Goal: Transaction & Acquisition: Purchase product/service

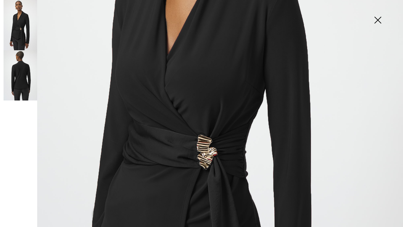
scroll to position [208, 0]
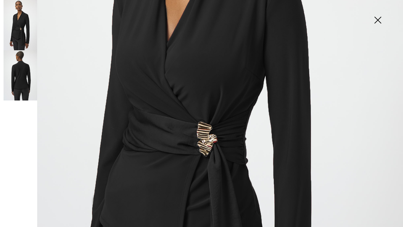
click at [207, 141] on img at bounding box center [201, 94] width 403 height 604
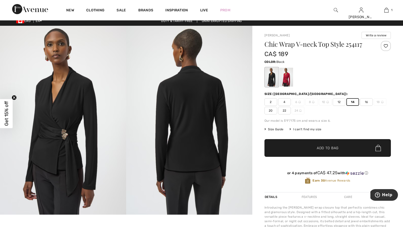
scroll to position [1, 0]
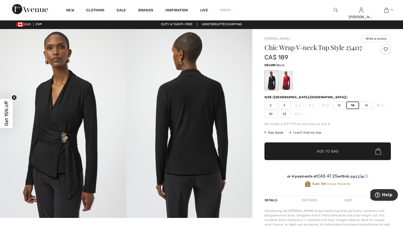
click at [75, 147] on img at bounding box center [63, 123] width 126 height 189
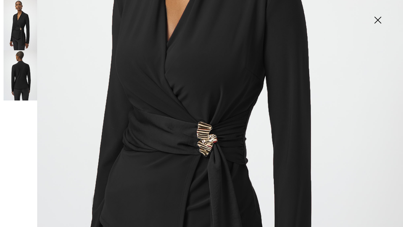
click at [376, 20] on img at bounding box center [377, 21] width 25 height 26
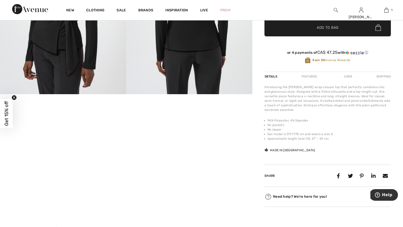
scroll to position [129, 0]
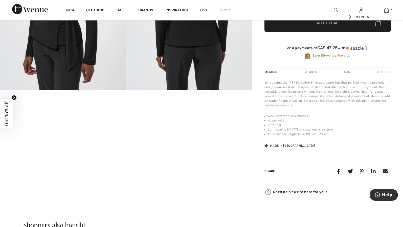
drag, startPoint x: 399, startPoint y: 77, endPoint x: 395, endPoint y: 66, distance: 11.6
click at [394, 65] on div "[PERSON_NAME] Write a review Chic Wrap V-neck Top Style 254117 CA$ 189 Color: B…" at bounding box center [327, 61] width 151 height 321
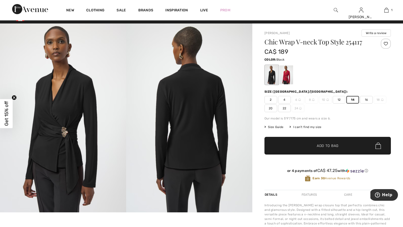
scroll to position [0, 0]
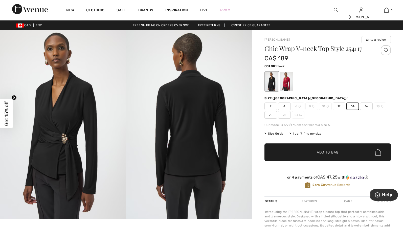
click at [52, 143] on img at bounding box center [63, 124] width 126 height 189
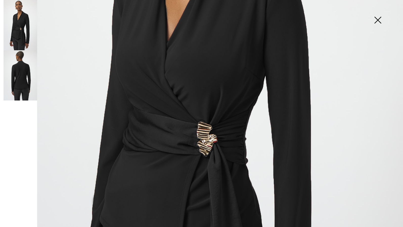
click at [378, 20] on img at bounding box center [377, 21] width 25 height 26
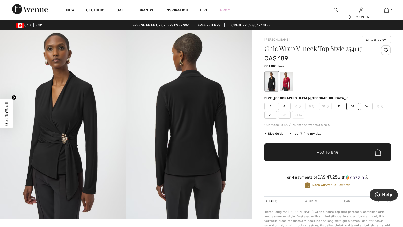
click at [318, 150] on span "Add to Bag" at bounding box center [328, 152] width 22 height 5
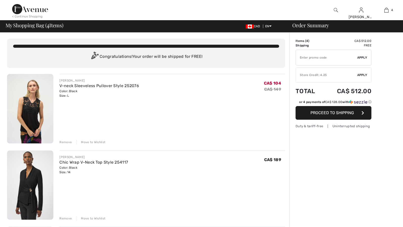
click at [31, 108] on img at bounding box center [30, 108] width 46 height 69
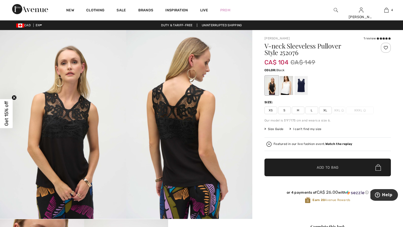
click at [177, 112] on img at bounding box center [189, 124] width 126 height 189
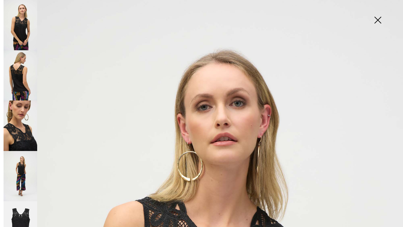
click at [378, 18] on img at bounding box center [377, 21] width 25 height 26
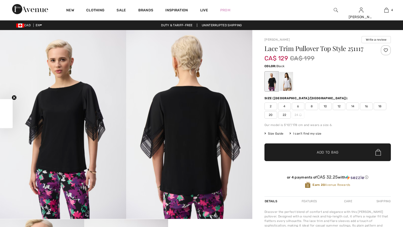
checkbox input "true"
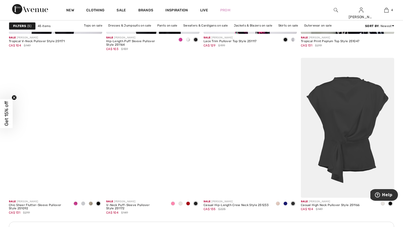
scroll to position [1077, 0]
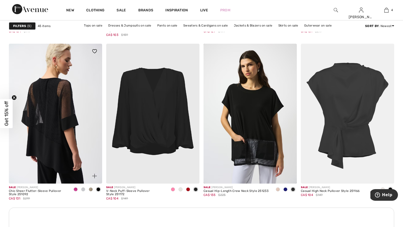
click at [50, 107] on img at bounding box center [55, 114] width 93 height 140
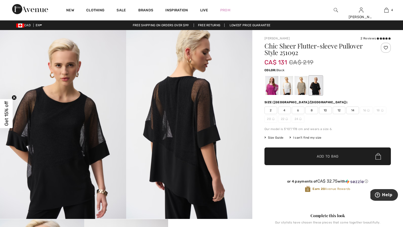
click at [382, 39] on icon at bounding box center [383, 38] width 3 height 3
click at [349, 110] on span "14" at bounding box center [352, 111] width 13 height 8
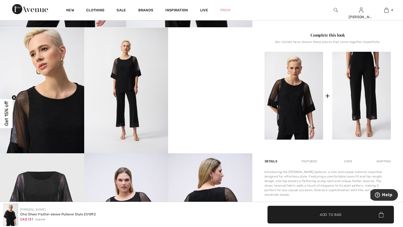
scroll to position [181, 0]
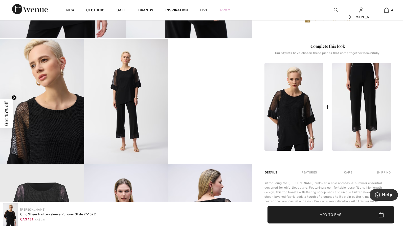
click at [211, 81] on video "Your browser does not support the video tag." at bounding box center [210, 60] width 84 height 42
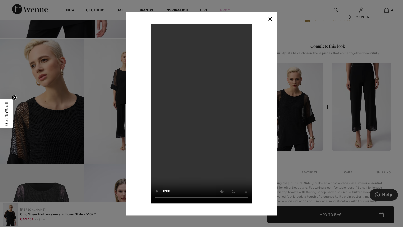
click at [268, 19] on img at bounding box center [269, 20] width 15 height 16
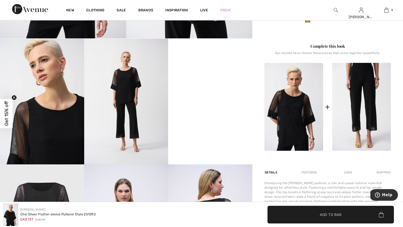
click at [121, 96] on img at bounding box center [126, 102] width 84 height 126
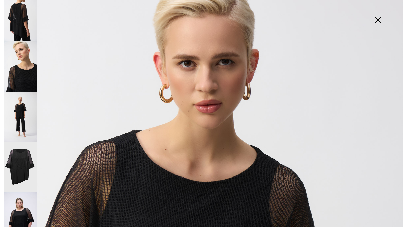
scroll to position [0, 0]
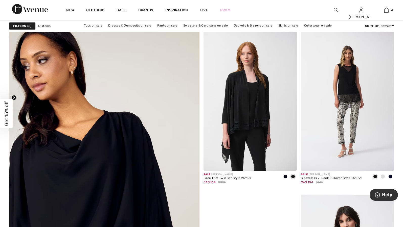
scroll to position [1333, 0]
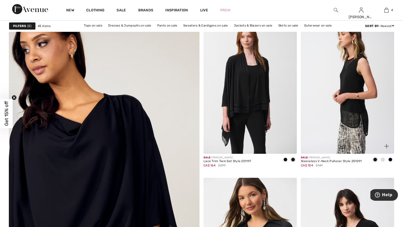
click at [357, 66] on img at bounding box center [347, 84] width 93 height 140
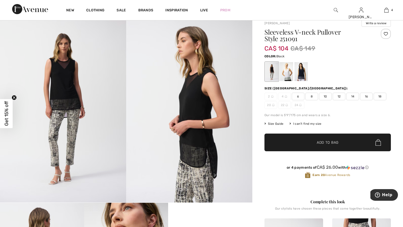
scroll to position [9, 0]
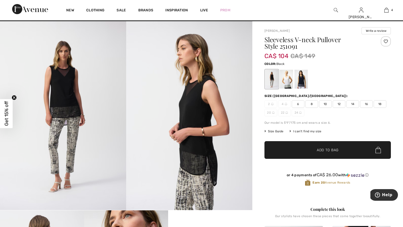
click at [60, 84] on img at bounding box center [63, 115] width 126 height 189
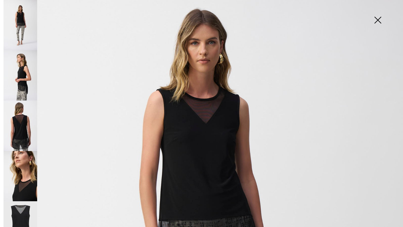
scroll to position [55, 0]
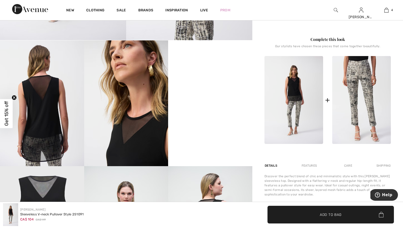
scroll to position [193, 0]
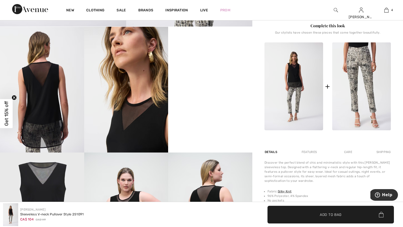
click at [127, 114] on img at bounding box center [126, 90] width 84 height 126
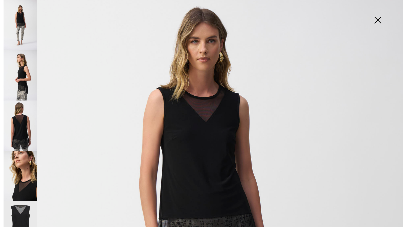
scroll to position [54, 0]
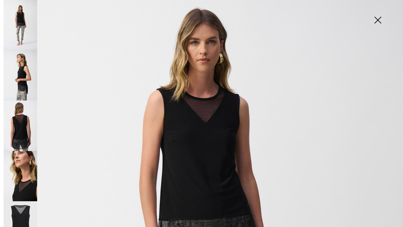
click at [24, 182] on img at bounding box center [21, 176] width 34 height 50
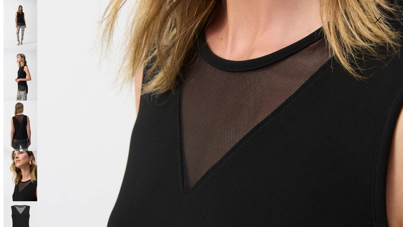
scroll to position [304, 0]
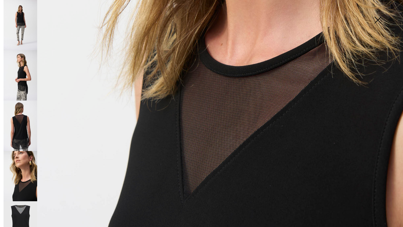
click at [377, 17] on img at bounding box center [377, 21] width 25 height 26
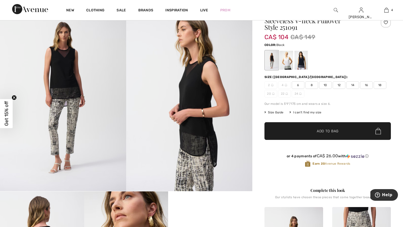
scroll to position [25, 0]
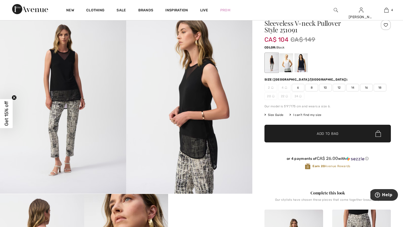
click at [270, 115] on span "Size Guide" at bounding box center [273, 115] width 19 height 5
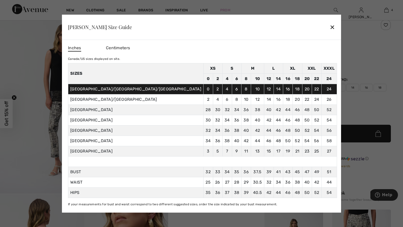
click at [329, 26] on div "✕" at bounding box center [331, 27] width 5 height 11
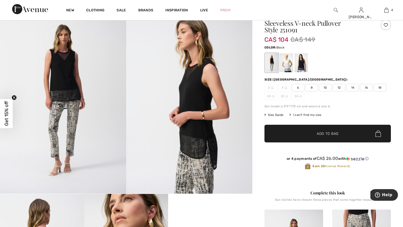
click at [305, 115] on div "I can't find my size" at bounding box center [305, 115] width 32 height 5
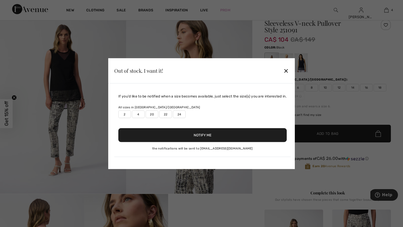
click at [286, 71] on div "✕" at bounding box center [285, 70] width 5 height 11
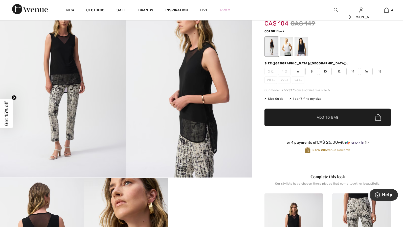
scroll to position [39, 0]
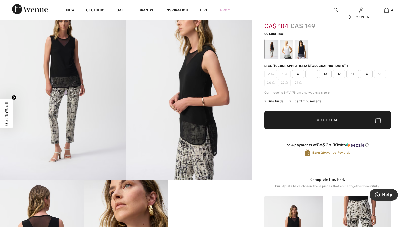
click at [363, 75] on span "16" at bounding box center [366, 74] width 13 height 8
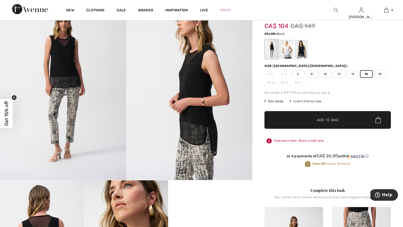
click at [321, 123] on span "Add to Bag" at bounding box center [328, 119] width 22 height 5
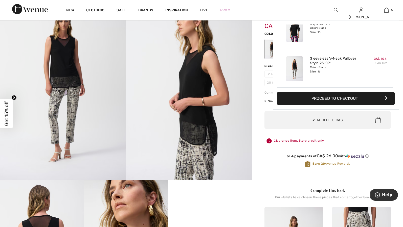
scroll to position [0, 0]
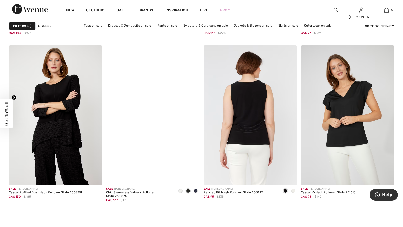
scroll to position [1641, 0]
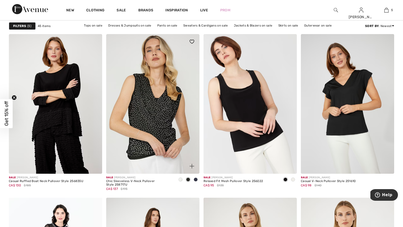
click at [142, 122] on img at bounding box center [152, 104] width 93 height 140
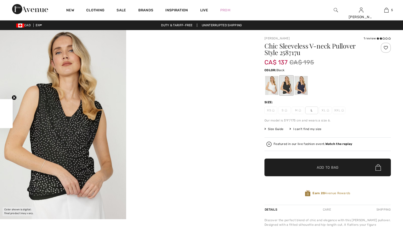
checkbox input "true"
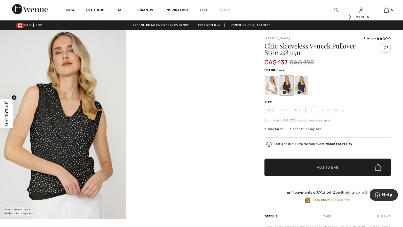
click at [365, 39] on div "1 review" at bounding box center [376, 38] width 27 height 5
click at [379, 39] on icon at bounding box center [380, 38] width 3 height 3
click at [280, 86] on div at bounding box center [286, 85] width 13 height 19
click at [295, 87] on div at bounding box center [300, 85] width 13 height 19
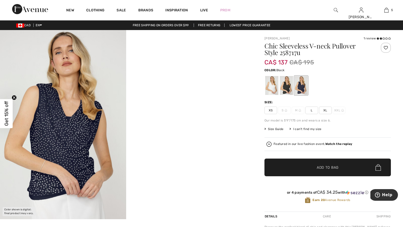
click at [280, 87] on div at bounding box center [286, 85] width 13 height 19
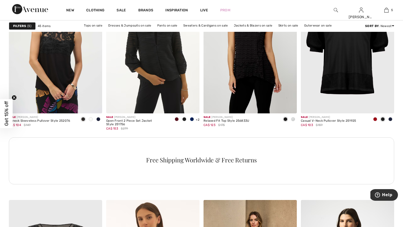
scroll to position [265, 0]
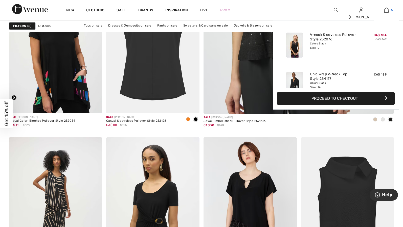
click at [384, 10] on img at bounding box center [386, 10] width 4 height 6
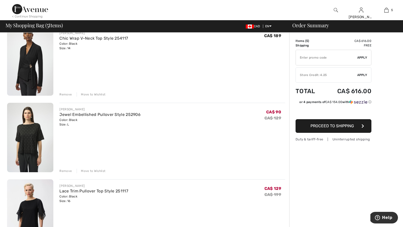
scroll to position [135, 0]
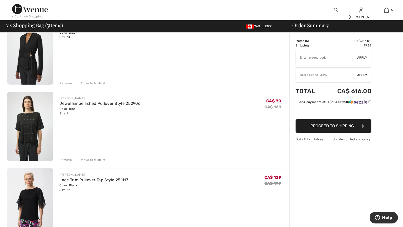
click at [63, 159] on div "Remove" at bounding box center [65, 160] width 12 height 5
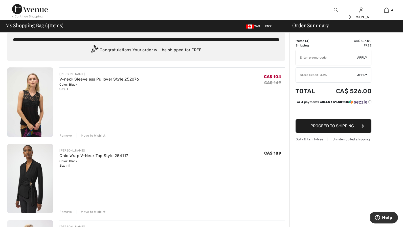
scroll to position [0, 0]
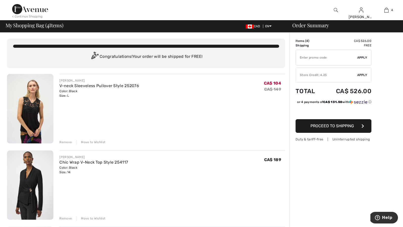
click at [64, 88] on div "V-neck Sleeveless Pullover Style 252076" at bounding box center [99, 86] width 80 height 6
click at [40, 91] on img at bounding box center [30, 108] width 46 height 69
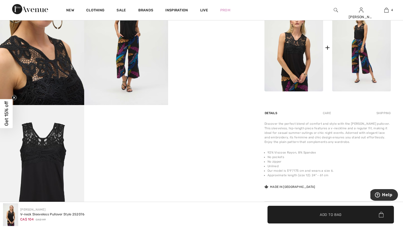
scroll to position [248, 0]
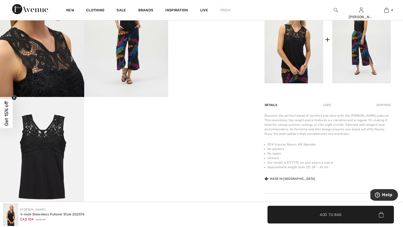
click at [324, 107] on div "Care" at bounding box center [326, 105] width 17 height 9
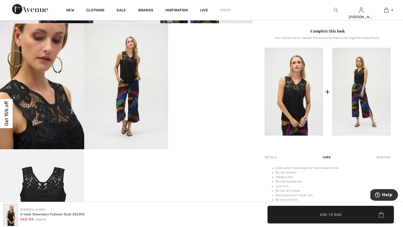
scroll to position [198, 0]
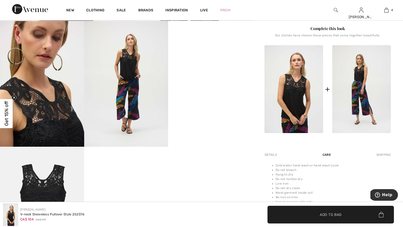
click at [264, 155] on div "Details" at bounding box center [271, 154] width 14 height 9
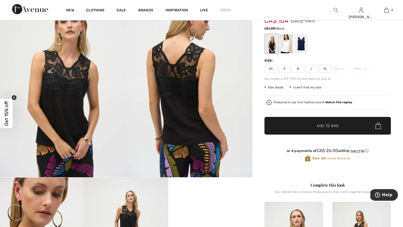
scroll to position [0, 0]
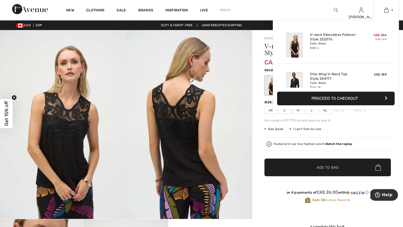
click at [384, 10] on img at bounding box center [386, 10] width 4 height 6
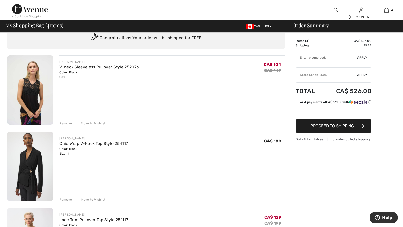
scroll to position [17, 0]
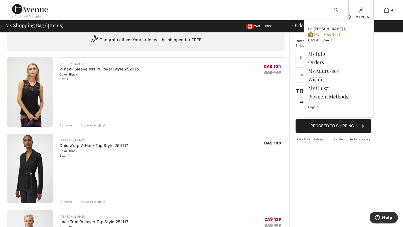
click at [356, 14] on div "[PERSON_NAME]" at bounding box center [360, 16] width 25 height 5
click at [311, 54] on link "My Info" at bounding box center [338, 53] width 61 height 9
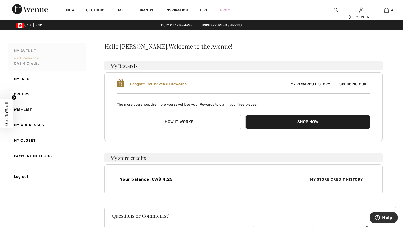
click at [28, 59] on span "670 rewards" at bounding box center [26, 58] width 25 height 4
click at [349, 85] on span "Spending Guide" at bounding box center [352, 84] width 35 height 4
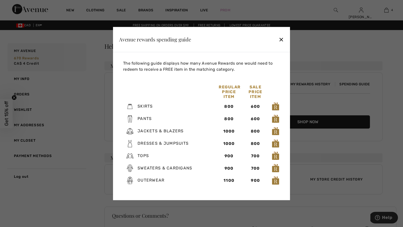
click at [281, 39] on div "✕" at bounding box center [280, 39] width 5 height 11
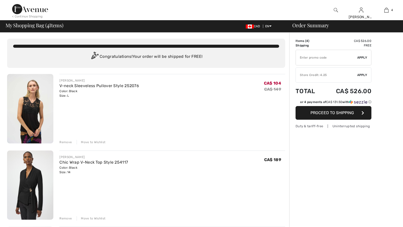
checkbox input "true"
